Goal: Register for event/course

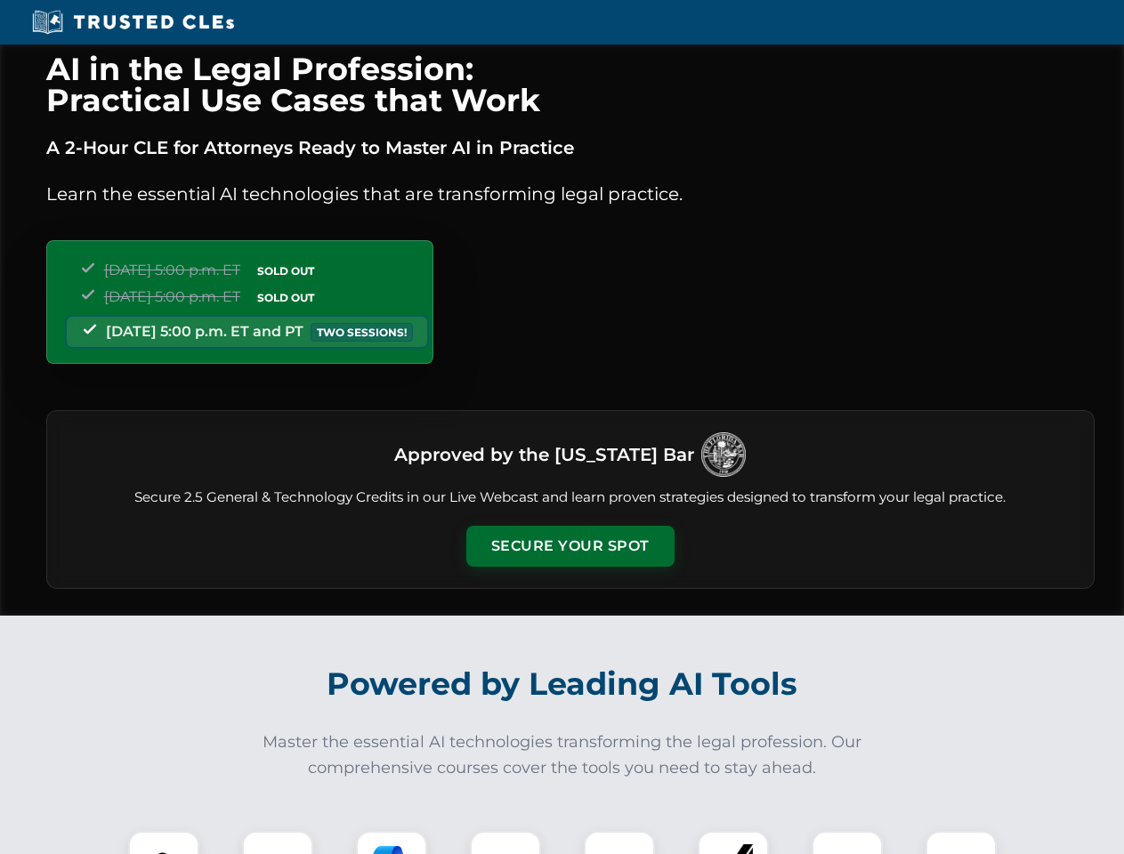
click at [570, 546] on button "Secure Your Spot" at bounding box center [570, 546] width 208 height 41
click at [164, 843] on img at bounding box center [164, 867] width 52 height 52
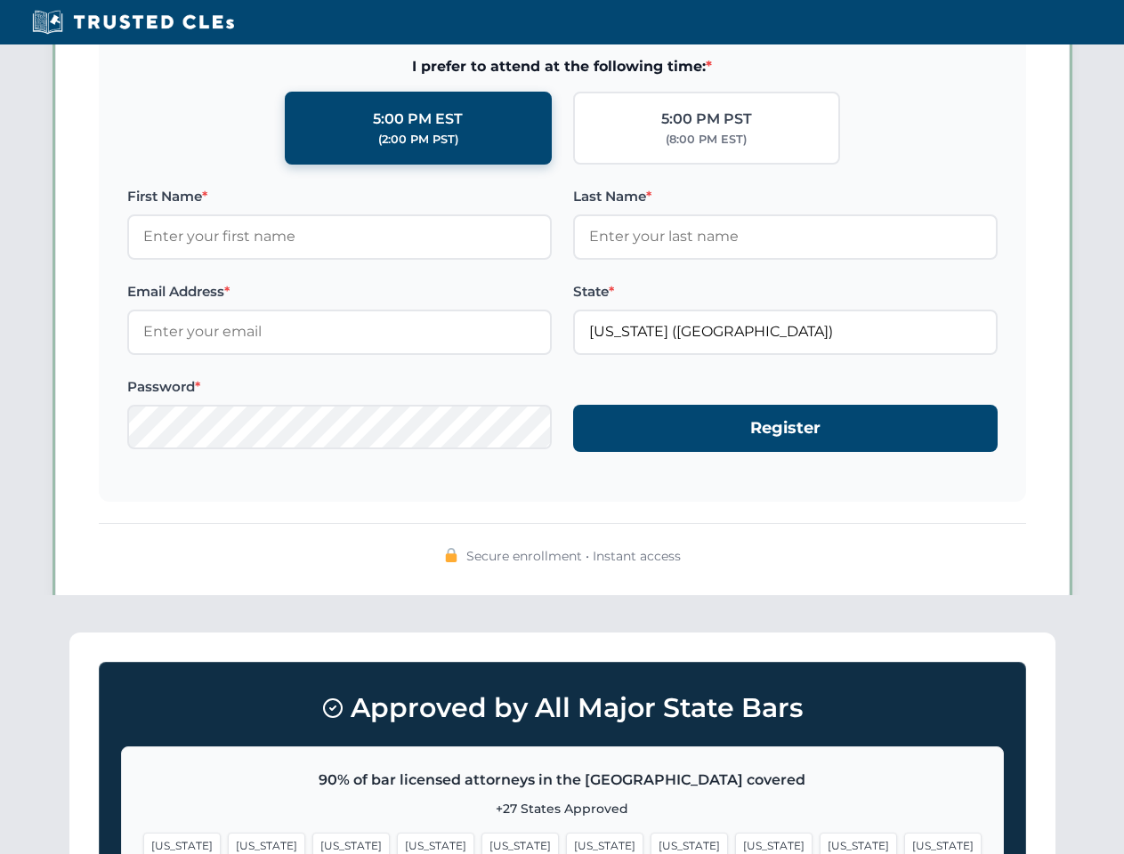
click at [651, 843] on span "[US_STATE]" at bounding box center [689, 846] width 77 height 26
click at [820, 843] on span "[US_STATE]" at bounding box center [858, 846] width 77 height 26
